Goal: Task Accomplishment & Management: Complete application form

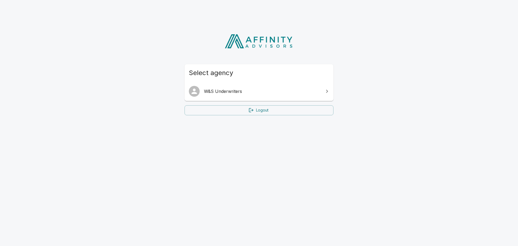
click at [256, 91] on span "W&S Underwriters" at bounding box center [262, 91] width 117 height 6
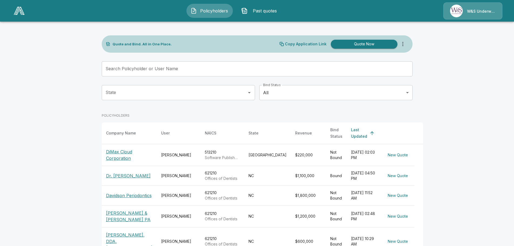
click at [121, 155] on p "DiMax Cloud Corporation" at bounding box center [129, 154] width 46 height 13
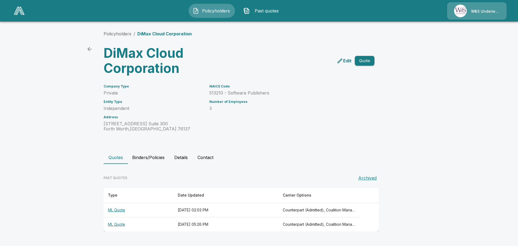
click at [348, 60] on p "Edit" at bounding box center [347, 60] width 8 height 6
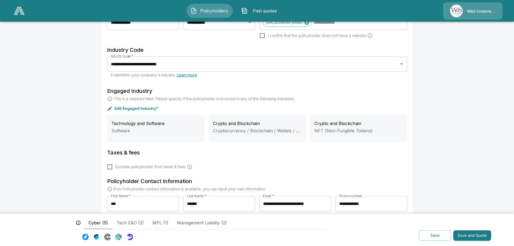
scroll to position [122, 0]
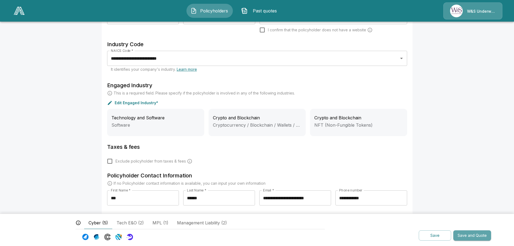
click at [474, 233] on button "Save and Quote" at bounding box center [472, 235] width 38 height 11
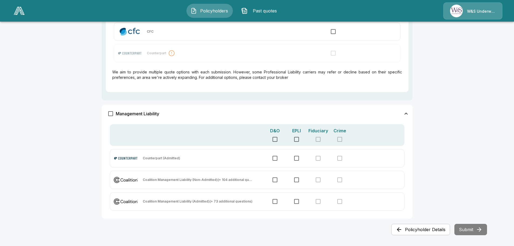
scroll to position [281, 0]
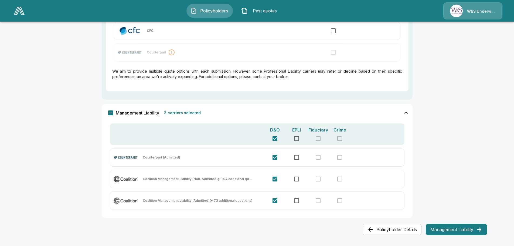
click at [454, 229] on button "Management Liability" at bounding box center [456, 229] width 61 height 11
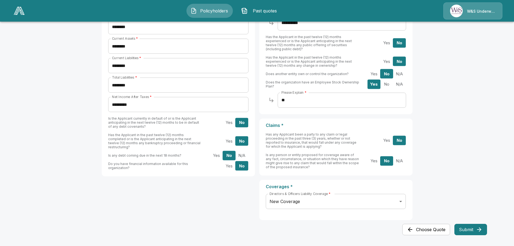
scroll to position [0, 0]
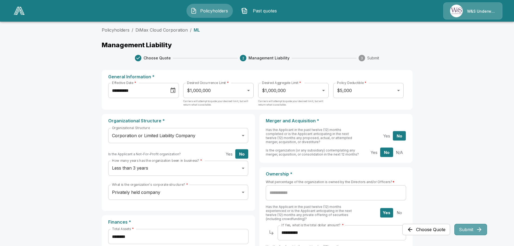
click at [468, 230] on button "Submit" at bounding box center [470, 229] width 33 height 11
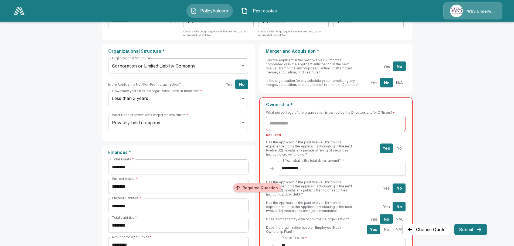
scroll to position [70, 0]
click at [312, 123] on input "text" at bounding box center [336, 122] width 140 height 15
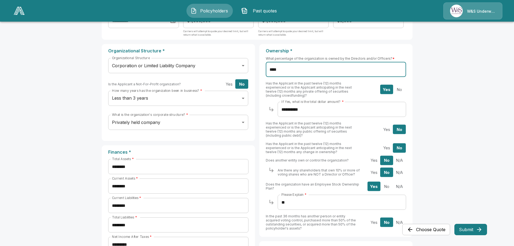
type input "****"
click at [470, 229] on button "Submit" at bounding box center [470, 229] width 33 height 11
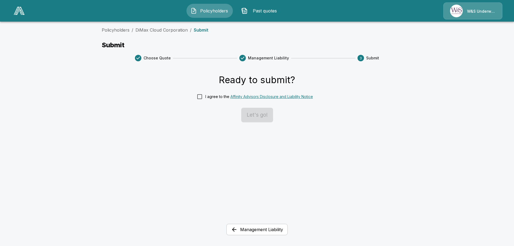
scroll to position [0, 0]
click at [257, 116] on button "Let's go!" at bounding box center [259, 115] width 32 height 15
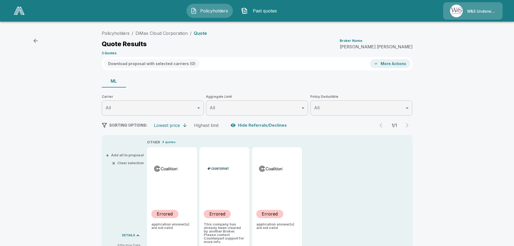
click at [166, 213] on p "Errored" at bounding box center [165, 213] width 16 height 6
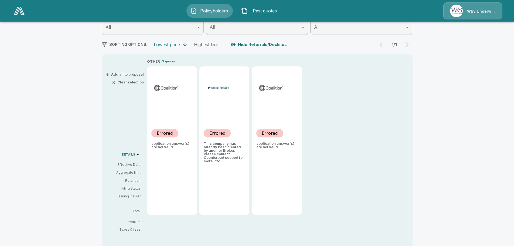
scroll to position [81, 0]
click at [166, 87] on img at bounding box center [166, 87] width 25 height 8
click at [168, 129] on div "Errored" at bounding box center [164, 133] width 27 height 8
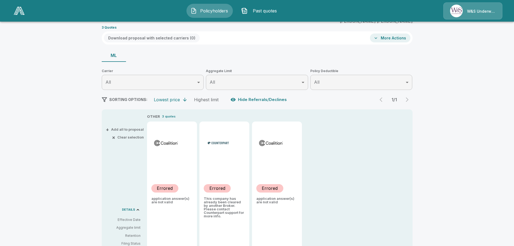
scroll to position [0, 0]
